Goal: Task Accomplishment & Management: Use online tool/utility

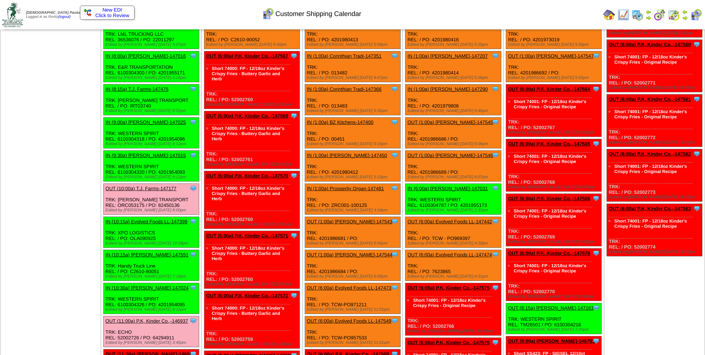
scroll to position [112, 0]
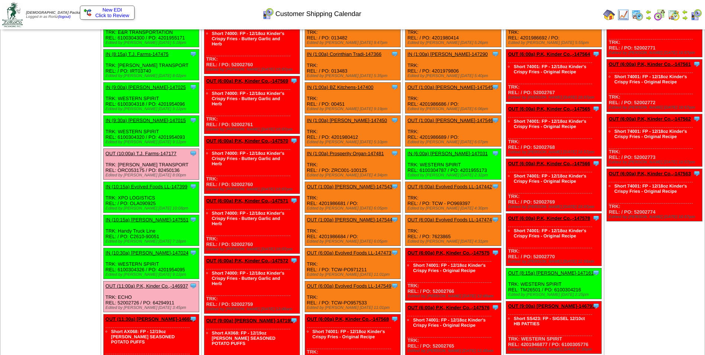
click at [131, 152] on link "OUT (10:00a) T.J. Farms-147177" at bounding box center [141, 154] width 71 height 6
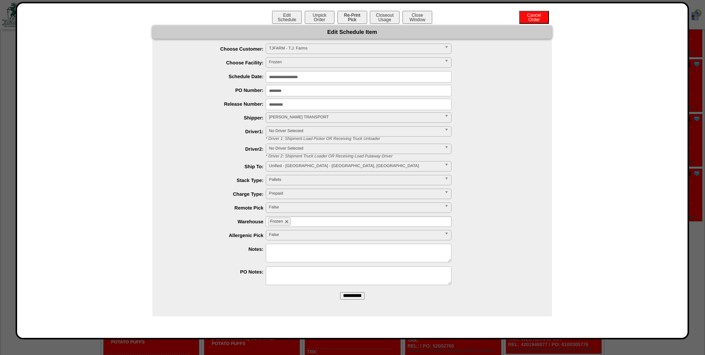
click at [351, 19] on button "Re-Print Pick" at bounding box center [353, 17] width 30 height 13
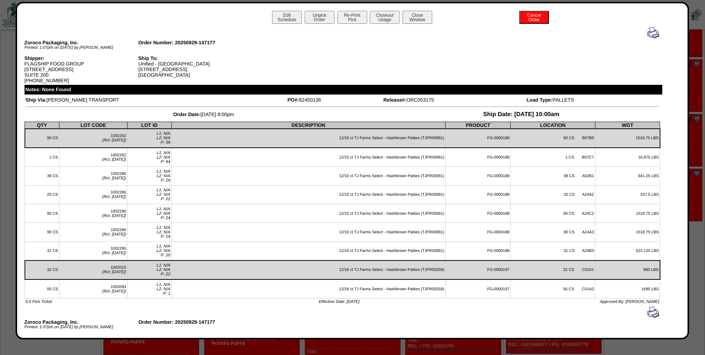
click at [648, 32] on img at bounding box center [654, 33] width 12 height 12
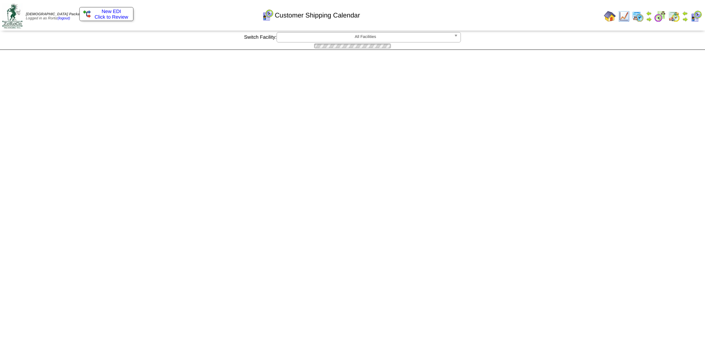
scroll to position [112, 0]
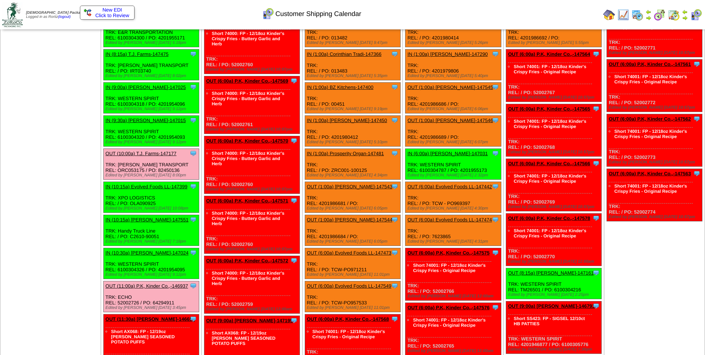
click at [138, 287] on link "OUT (11:00a) P.K, Kinder Co.,-146937" at bounding box center [147, 286] width 83 height 6
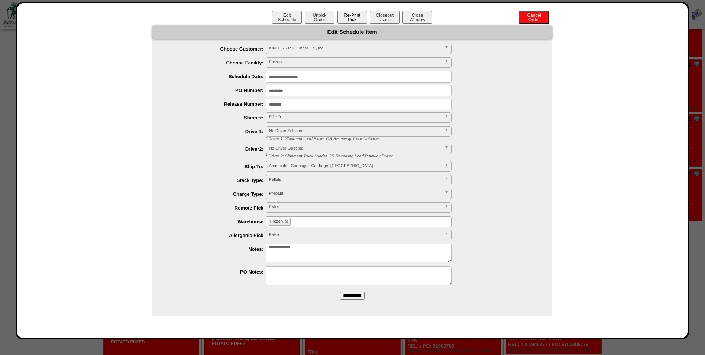
click at [348, 20] on button "Re-Print Pick" at bounding box center [353, 17] width 30 height 13
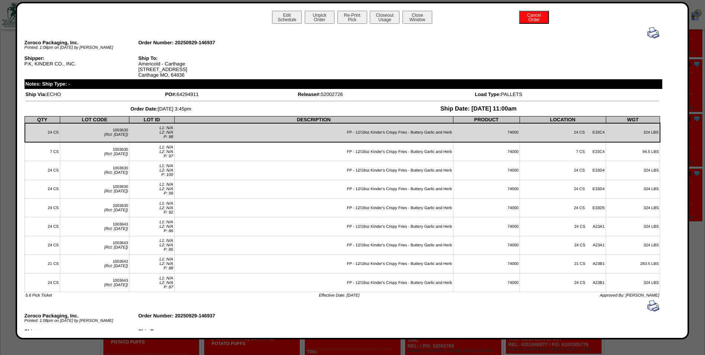
click at [648, 34] on img at bounding box center [654, 33] width 12 height 12
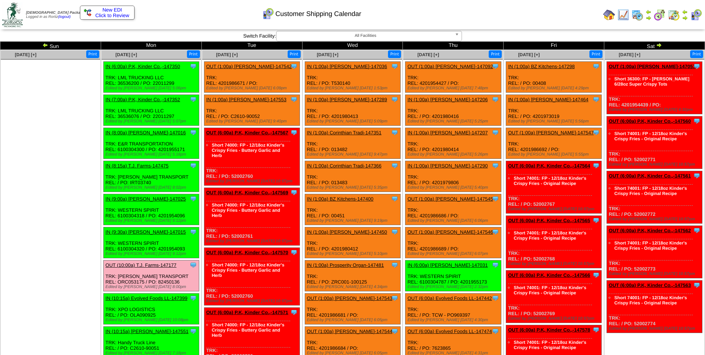
click at [116, 12] on span "New EDI" at bounding box center [113, 10] width 20 height 6
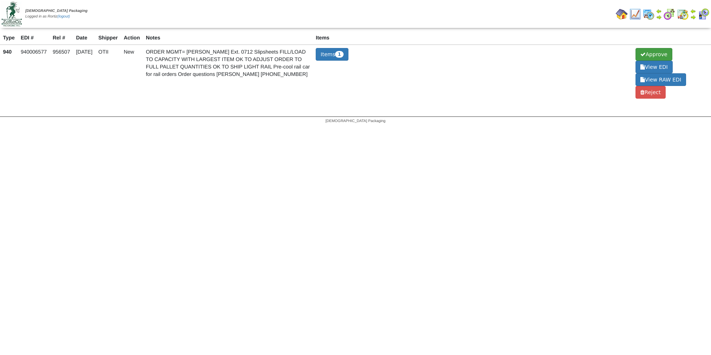
click at [649, 55] on span "Approve" at bounding box center [654, 54] width 36 height 13
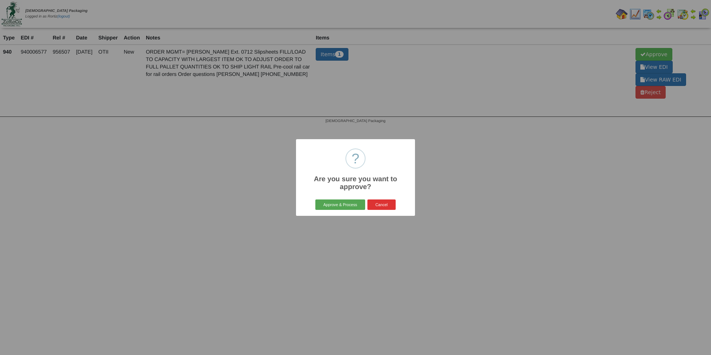
click at [332, 208] on button "Approve & Process" at bounding box center [339, 204] width 49 height 10
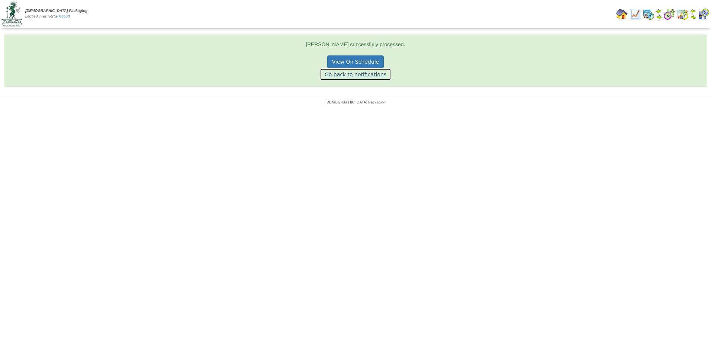
click at [350, 75] on link "Go back to notifications" at bounding box center [355, 74] width 71 height 13
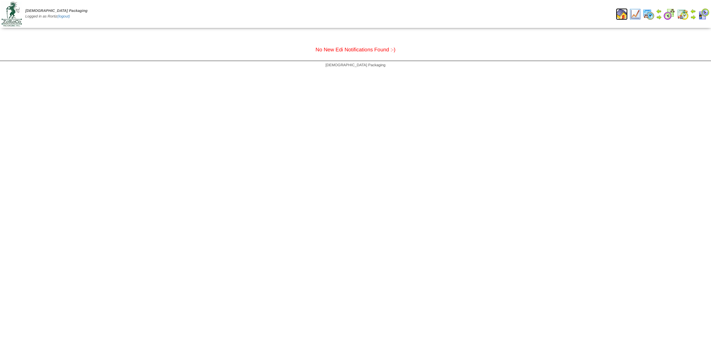
click at [623, 15] on img at bounding box center [622, 14] width 12 height 12
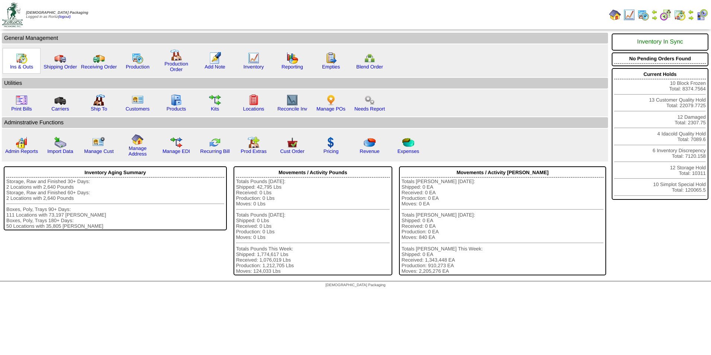
click at [21, 63] on img at bounding box center [22, 58] width 12 height 12
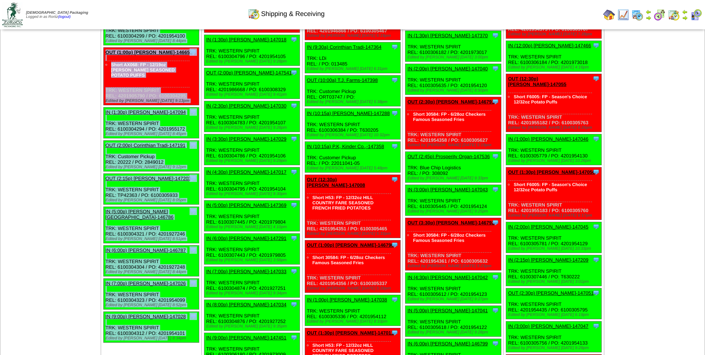
scroll to position [483, 0]
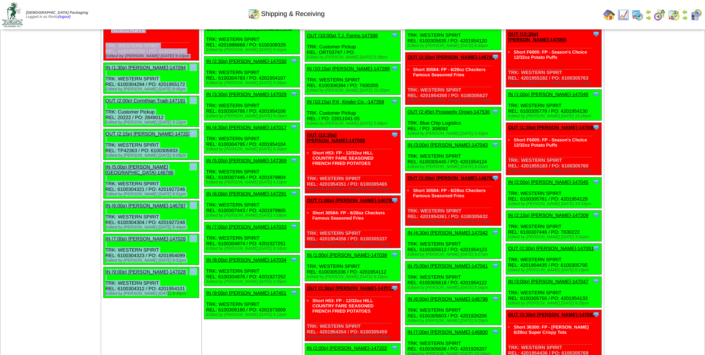
drag, startPoint x: 105, startPoint y: 63, endPoint x: 186, endPoint y: 280, distance: 231.3
copy ul "IN (6:00a) P.K, Kinder Co.,-147350 P.K, Kinder Co., Inc. ScheduleID: 147350 45 …"
click at [183, 163] on div "Clone Item IN (5:00p) Lamb-Weston-146786 Lamb-Weston ScheduleID: 146786 30 TOTE…" at bounding box center [151, 180] width 96 height 36
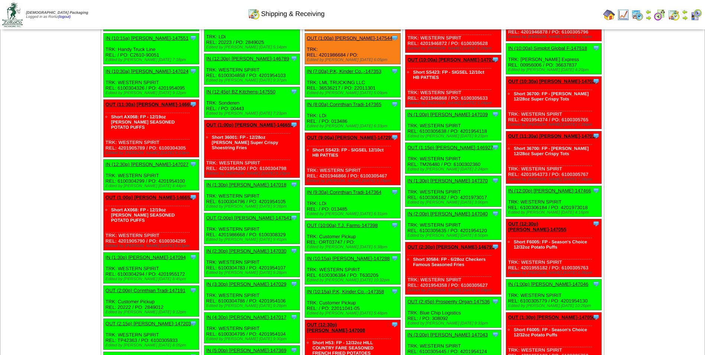
scroll to position [0, 0]
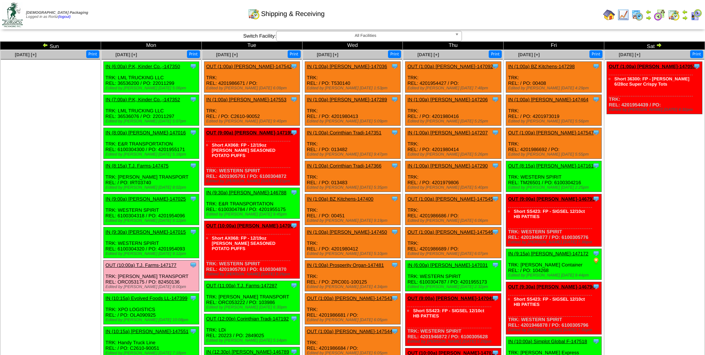
click at [684, 17] on img at bounding box center [685, 18] width 6 height 6
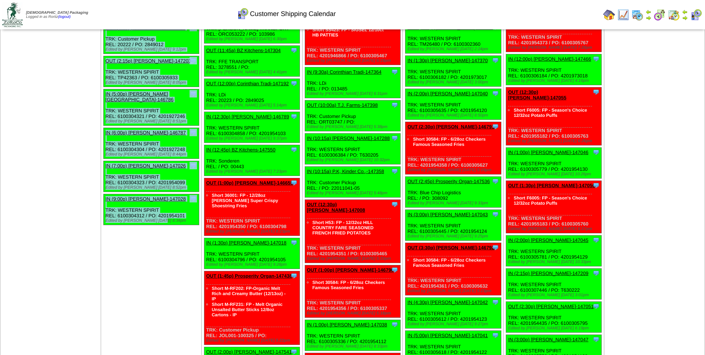
scroll to position [694, 0]
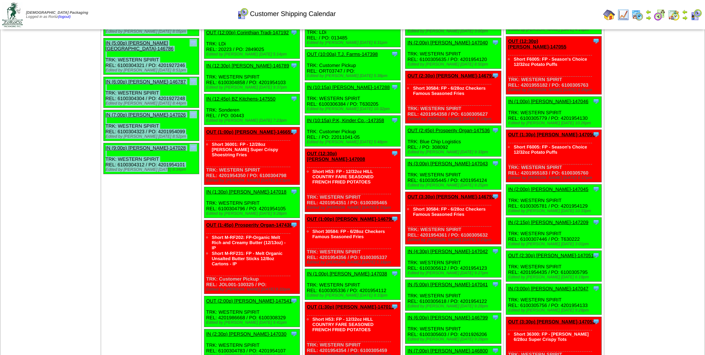
drag, startPoint x: 105, startPoint y: 62, endPoint x: 190, endPoint y: 158, distance: 128.3
click at [190, 158] on td "[DATE] [+] Print Clone Item IN (6:00a) P.K, Kinder Co.,-147350 P.K, Kinder Co.,…" at bounding box center [151, 5] width 101 height 1298
copy ul "IN (6:00a) P.K, Kinder Co.,-147350 P.K, Kinder Co., Inc. ScheduleID: 147350 45 …"
